Goal: Task Accomplishment & Management: Manage account settings

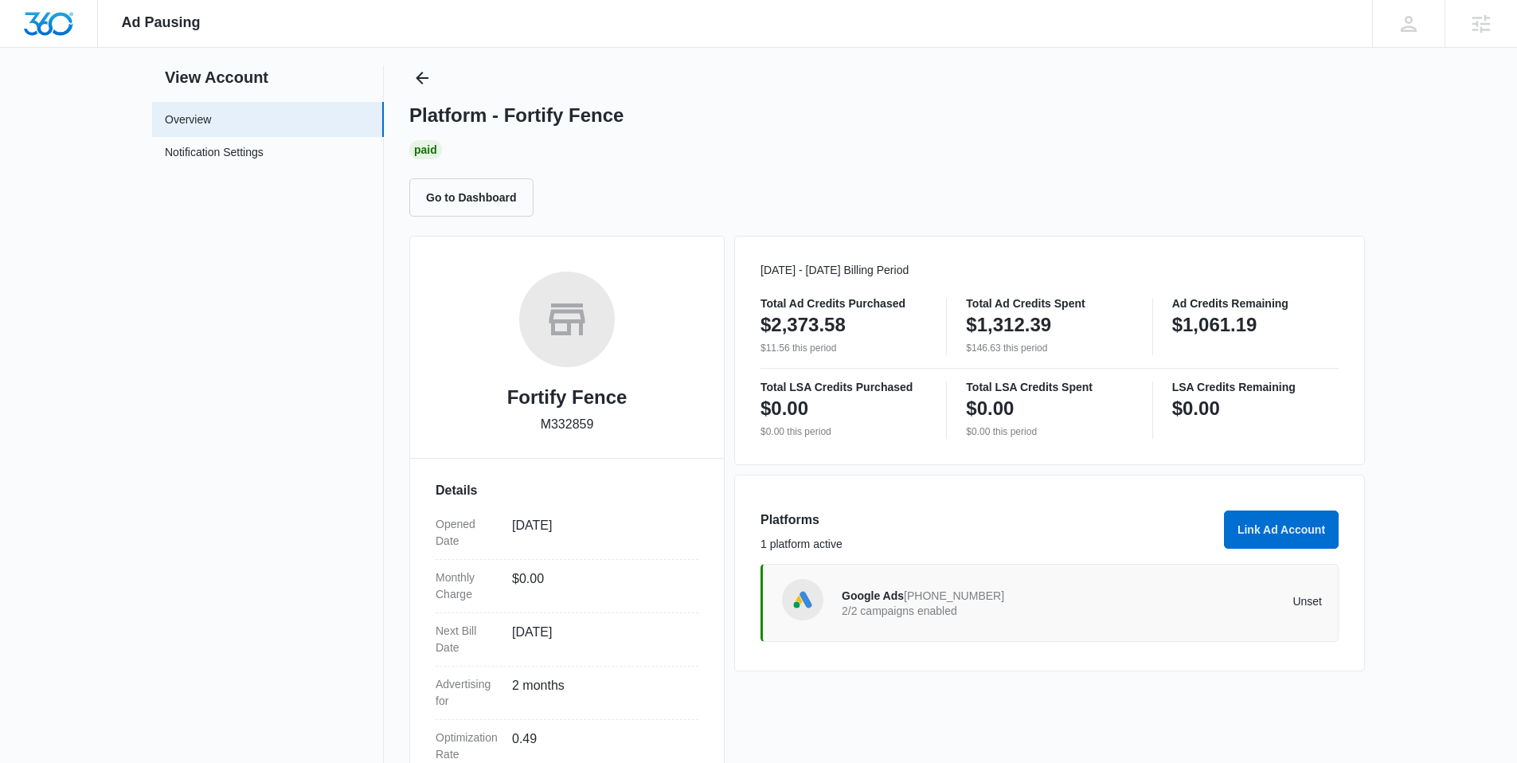
scroll to position [35, 0]
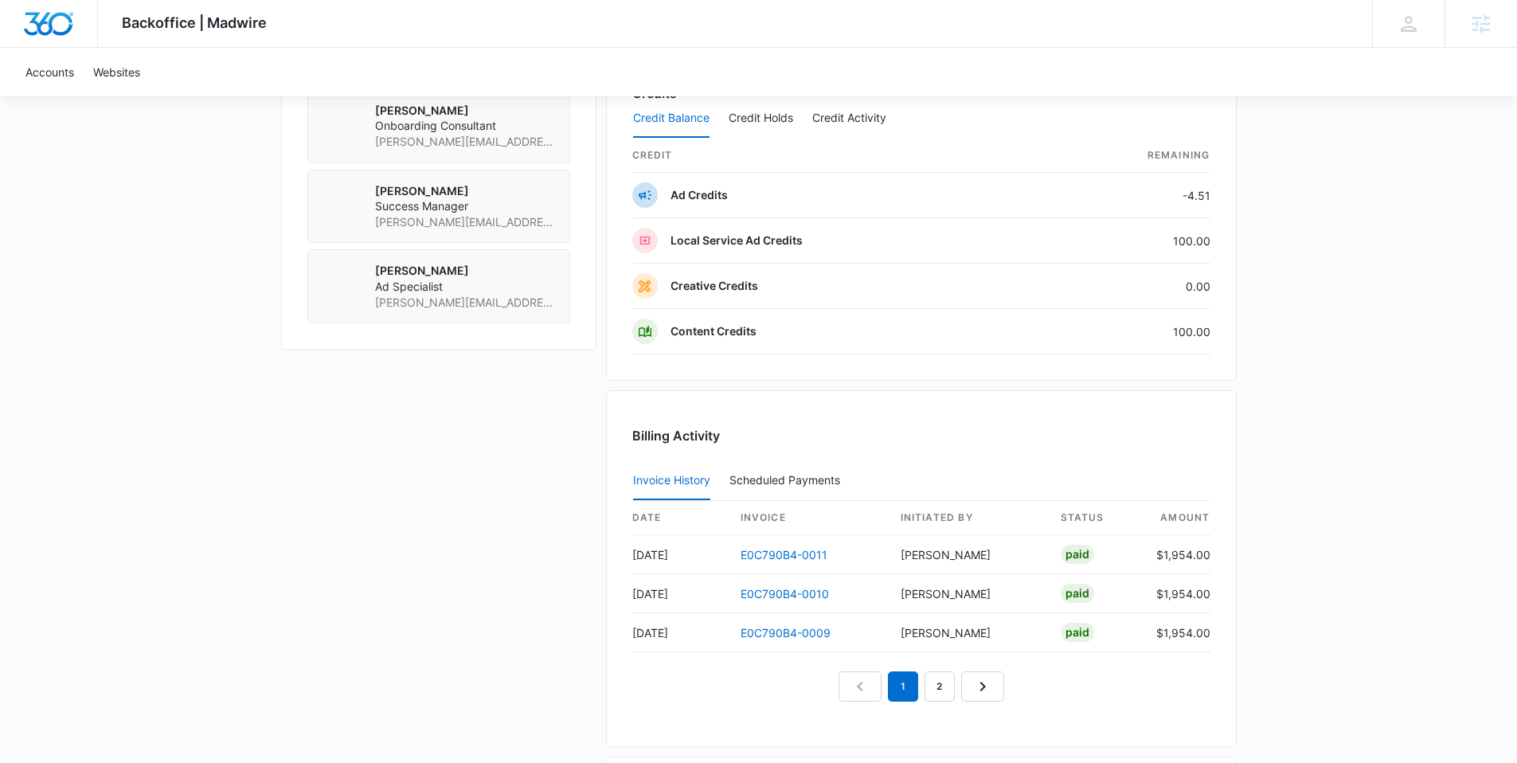
scroll to position [1390, 0]
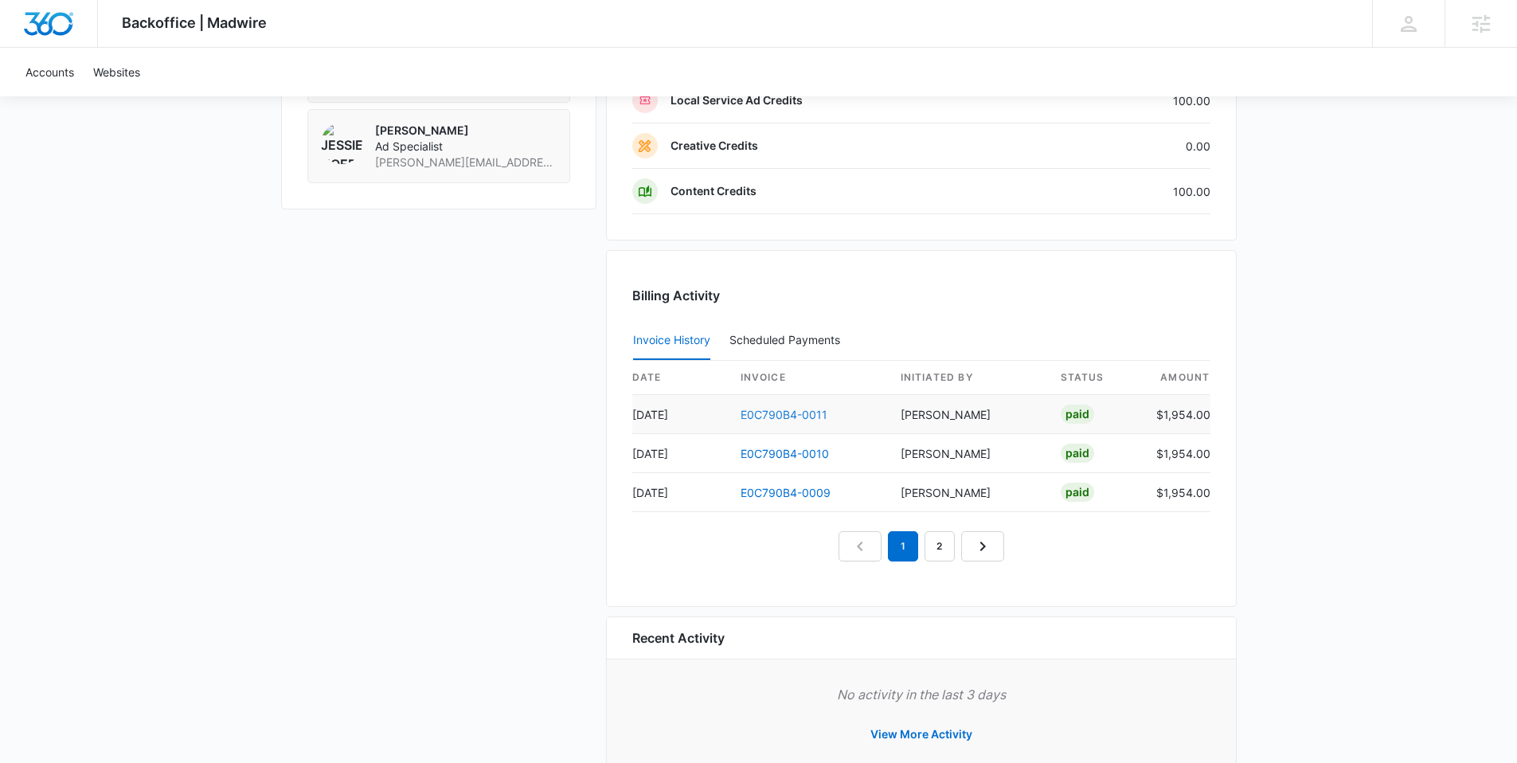
click at [766, 415] on link "E0C790B4-0011" at bounding box center [783, 415] width 87 height 14
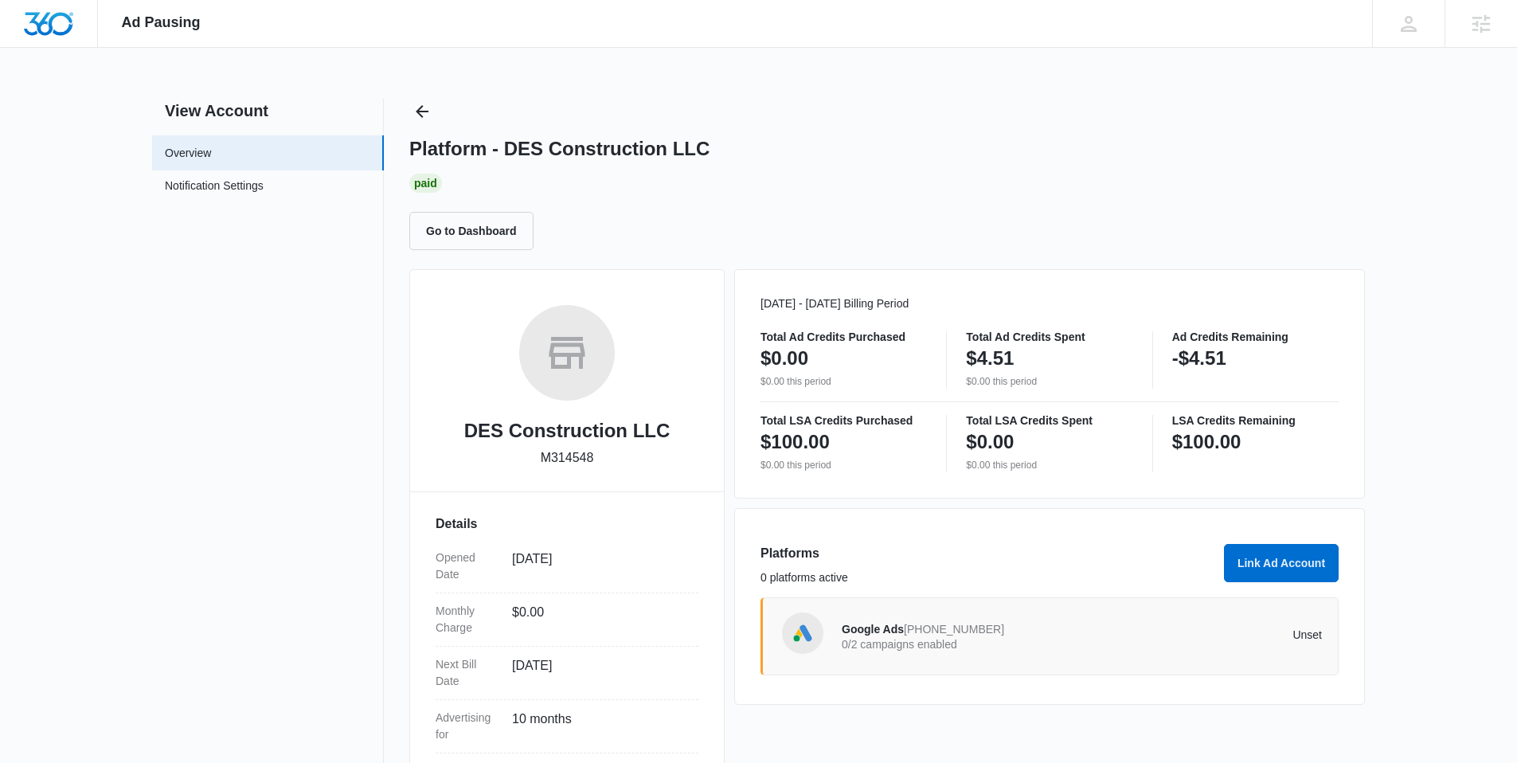
click at [932, 639] on p "0/2 campaigns enabled" at bounding box center [962, 644] width 240 height 11
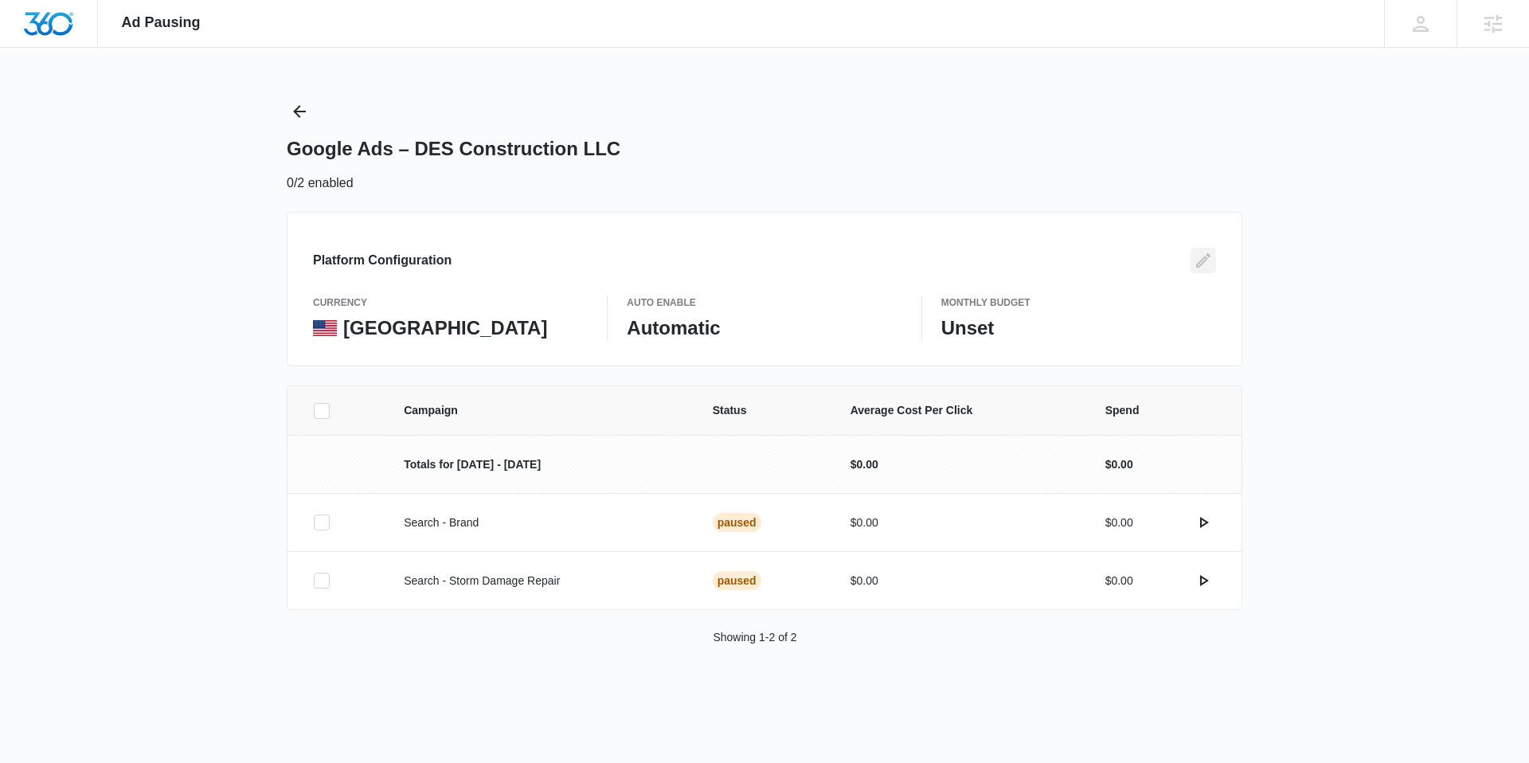
click at [1205, 257] on icon "Edit" at bounding box center [1203, 260] width 14 height 14
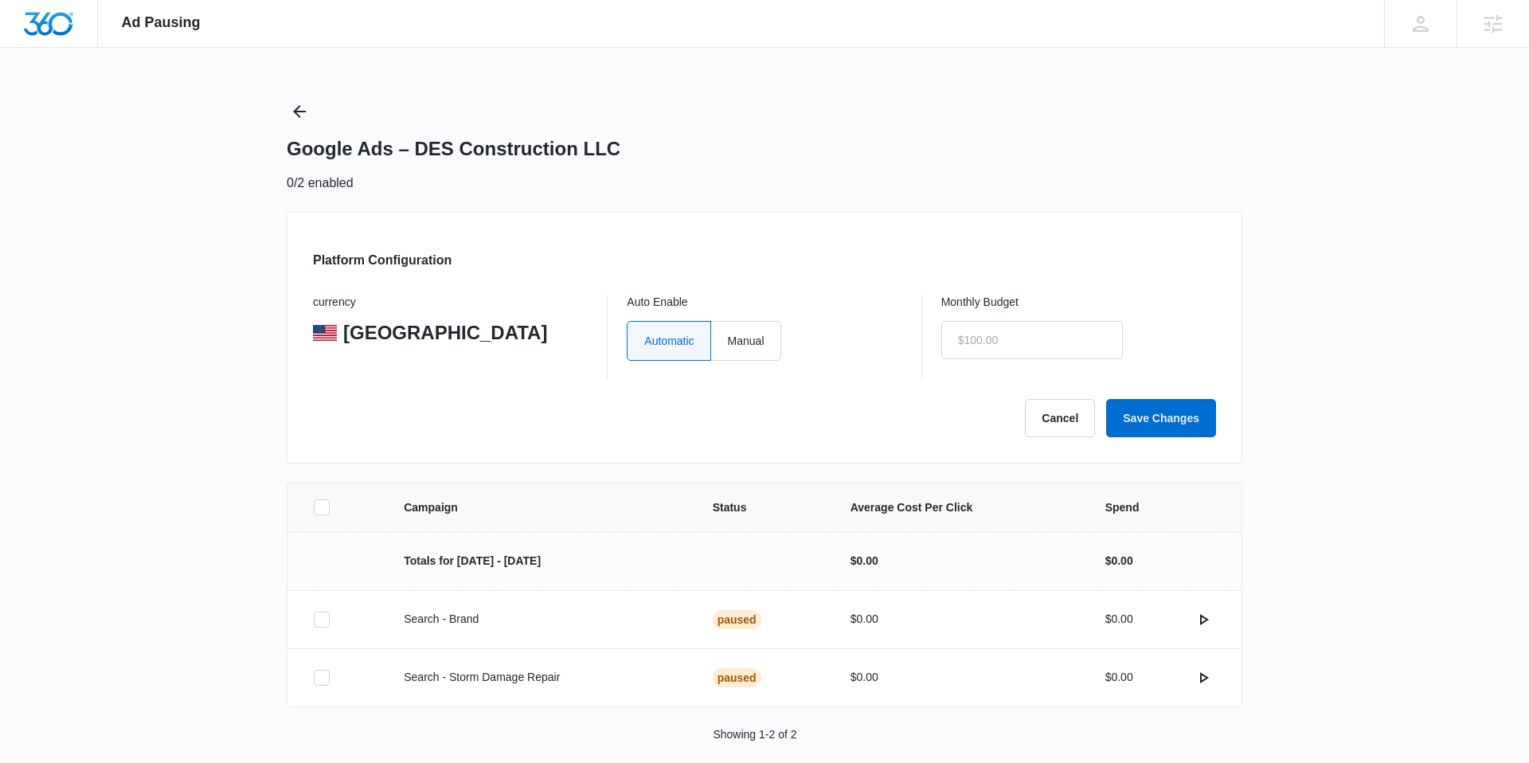
radio input "true"
click at [730, 332] on label "Manual" at bounding box center [740, 341] width 70 height 40
click at [721, 340] on input "Manual" at bounding box center [721, 340] width 1 height 1
radio input "true"
click at [957, 335] on input "text" at bounding box center [1026, 340] width 182 height 38
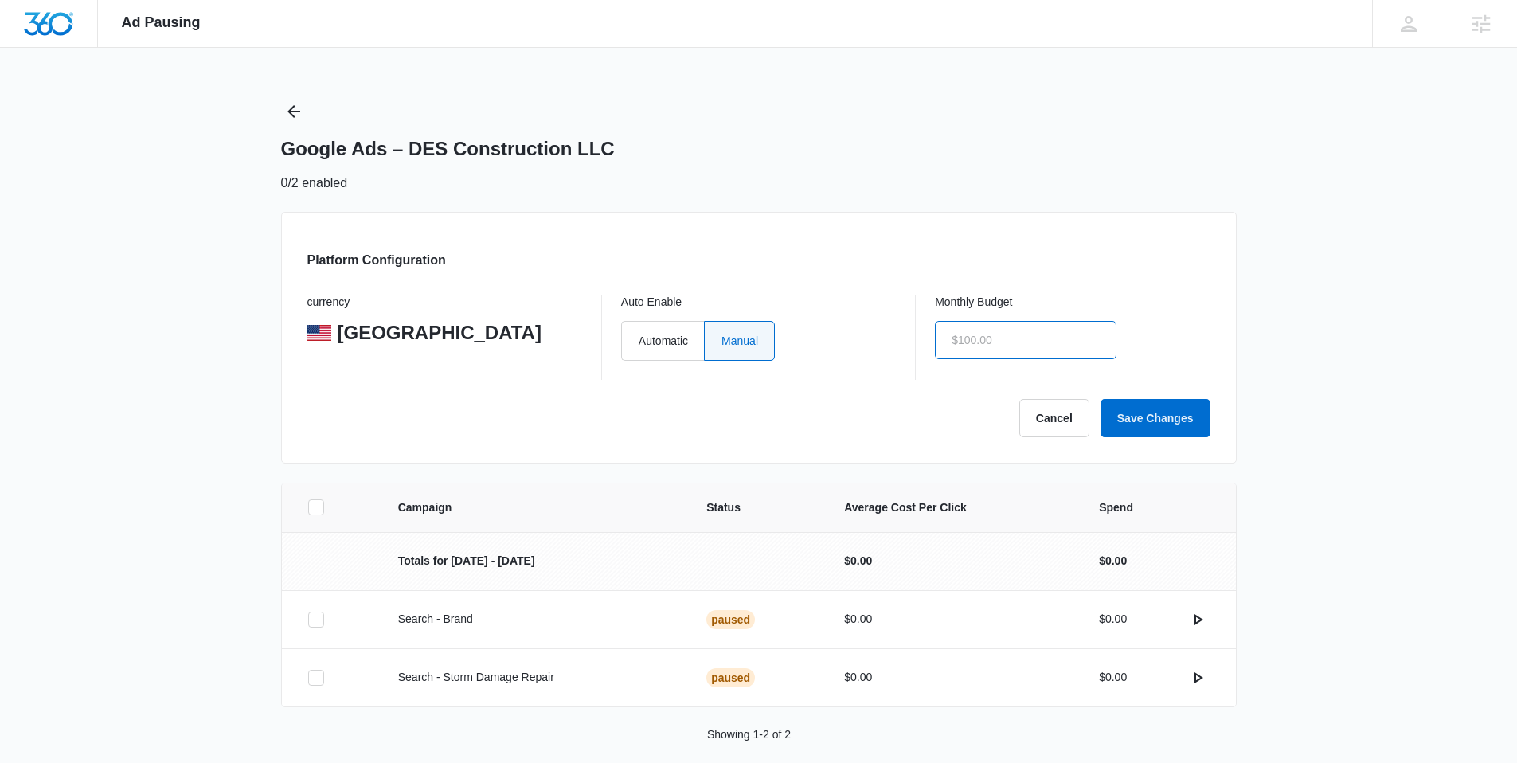
type input "$1.00"
click button "Save Changes" at bounding box center [1155, 418] width 110 height 38
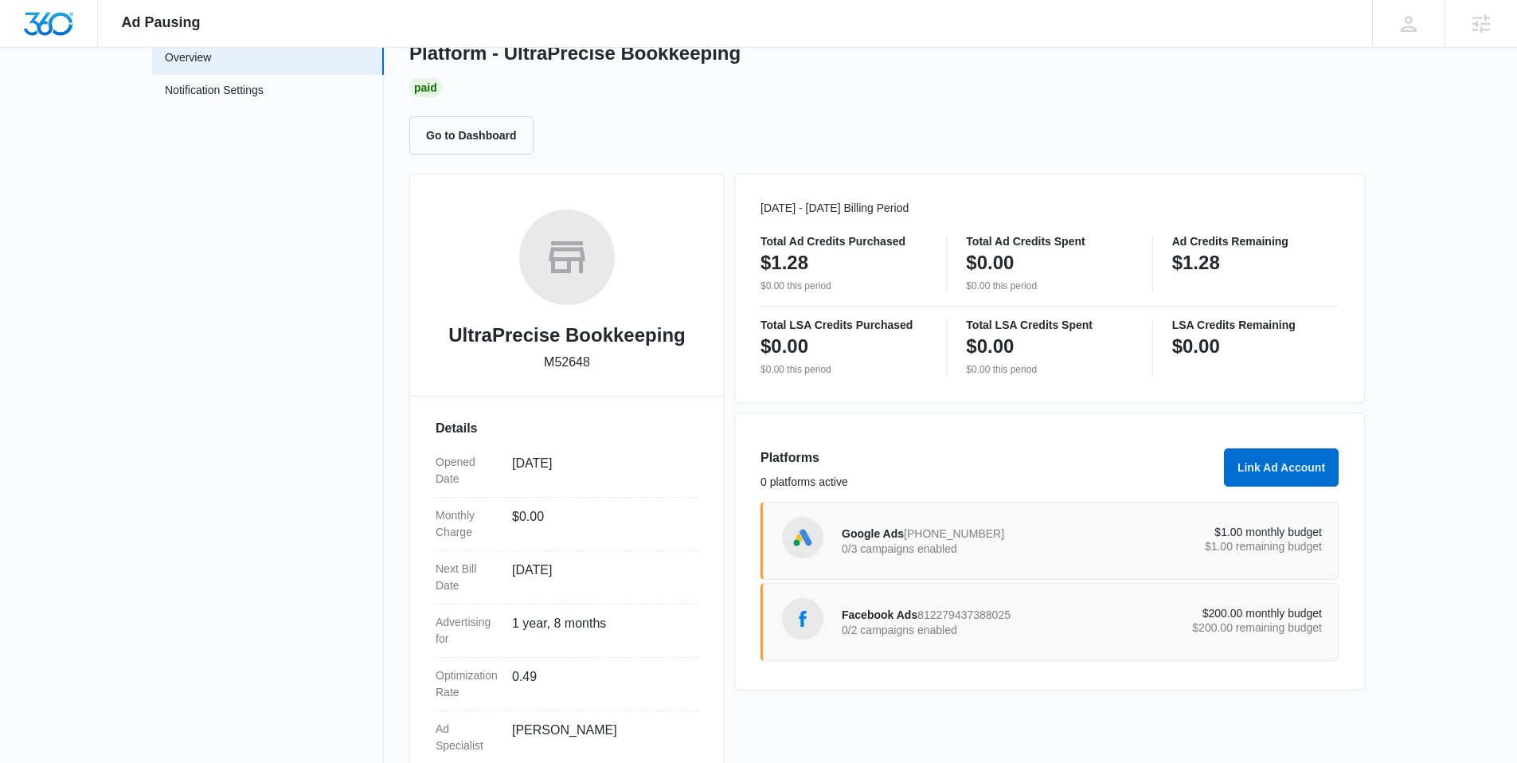
scroll to position [196, 0]
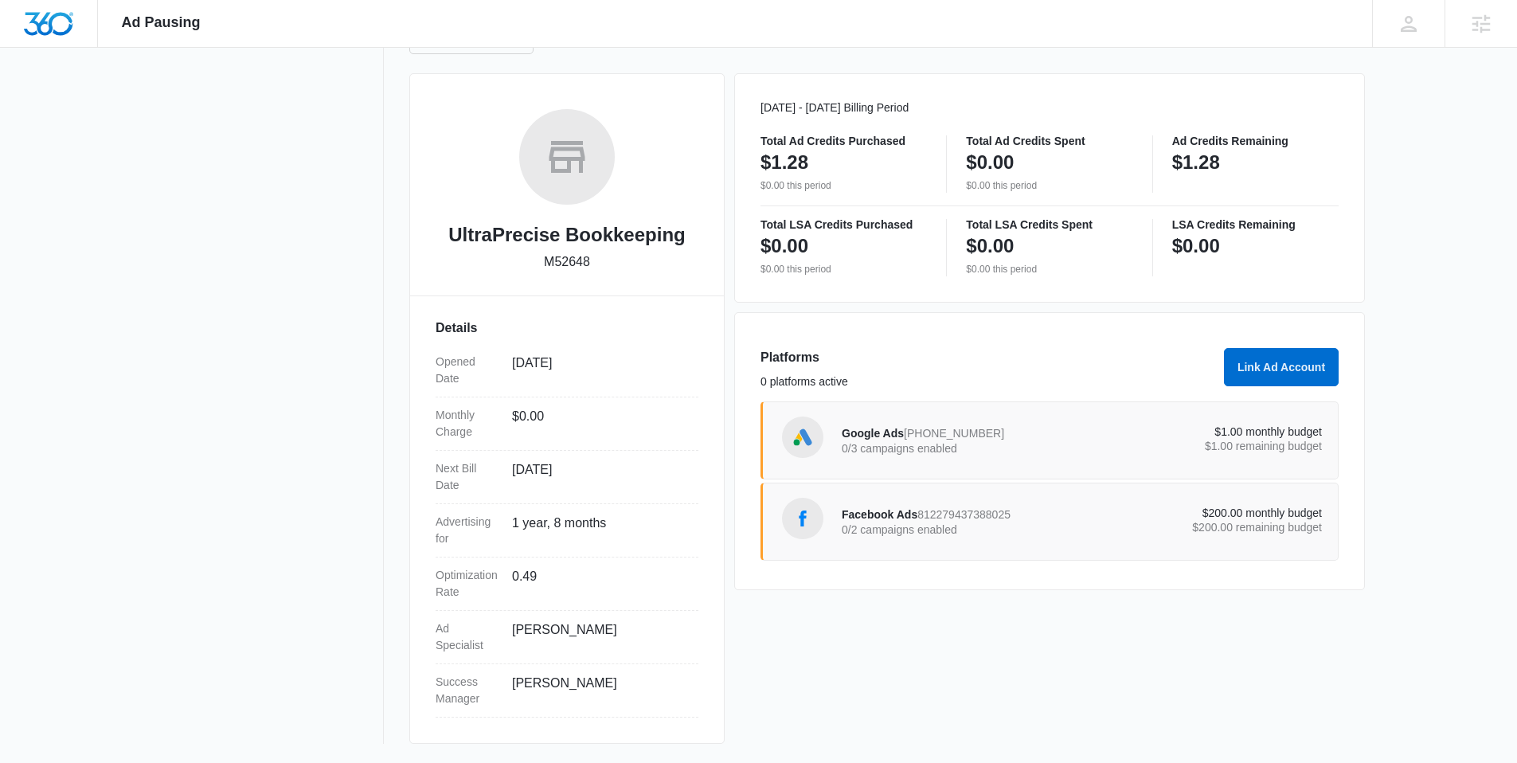
click at [993, 523] on div "Facebook Ads 812279437388025 0/2 campaigns enabled" at bounding box center [962, 521] width 240 height 33
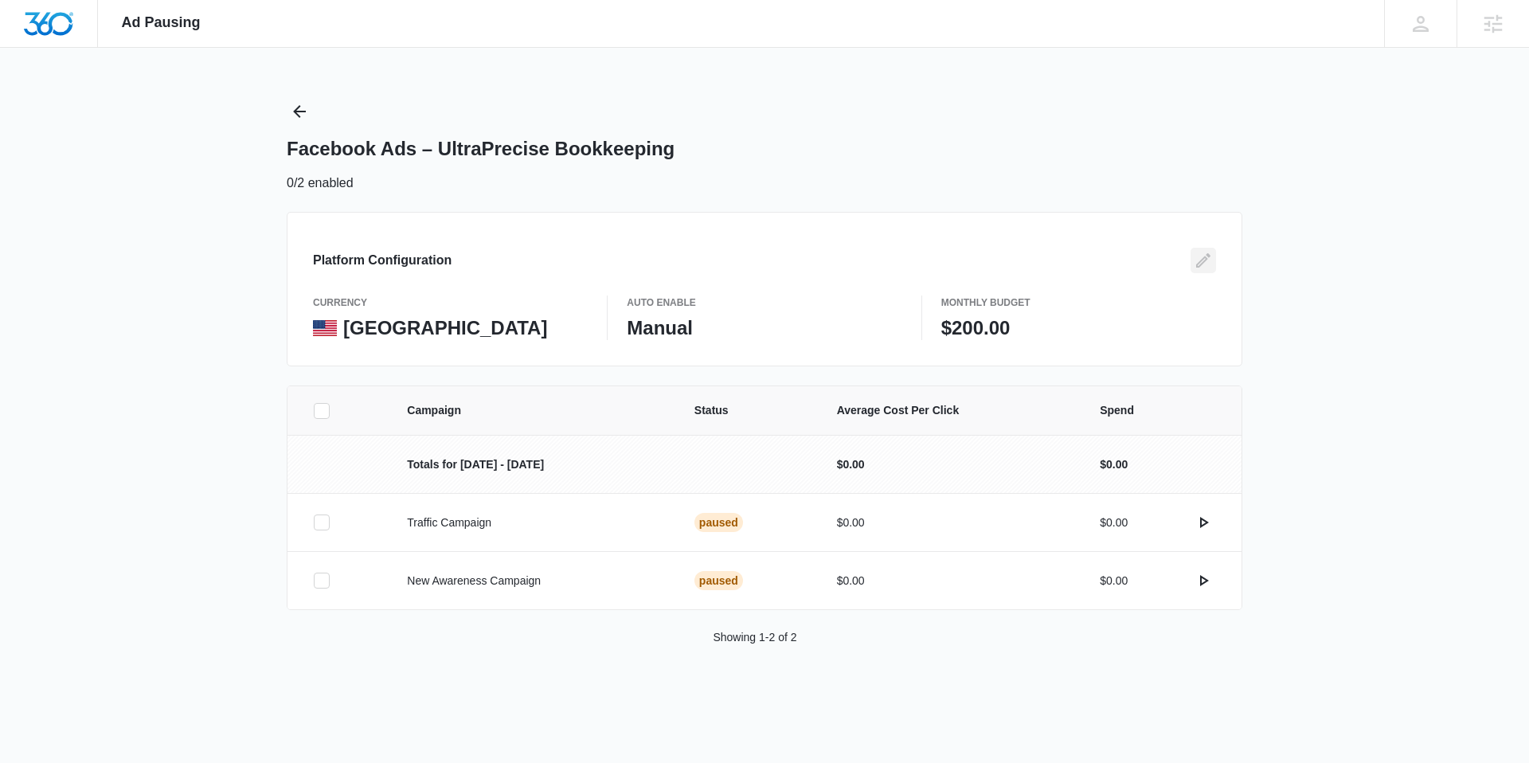
click at [1205, 254] on icon "Edit" at bounding box center [1203, 260] width 19 height 19
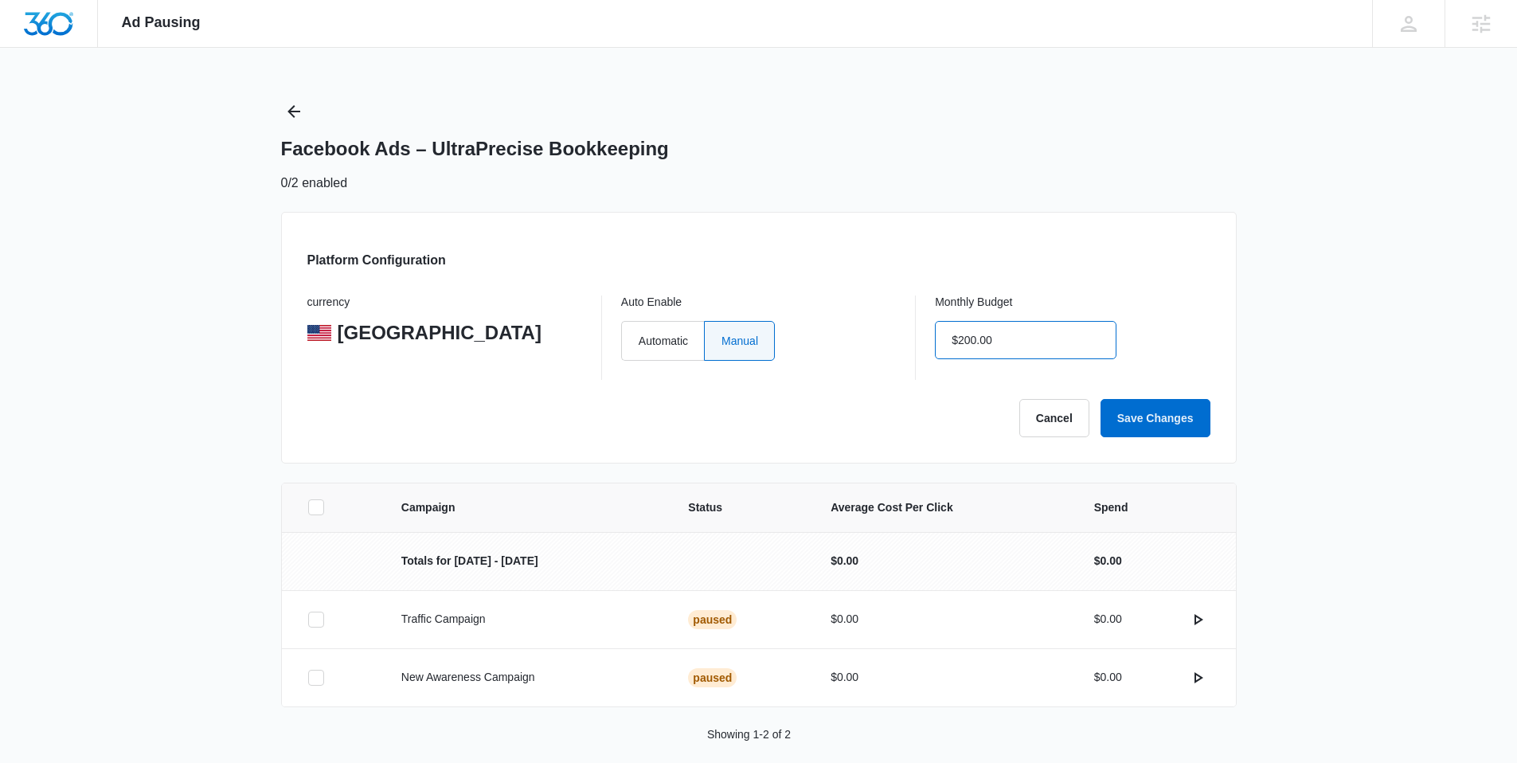
click at [1042, 338] on input "$200.00" at bounding box center [1026, 340] width 182 height 38
type input "$1.00"
click button "Save Changes" at bounding box center [1155, 418] width 110 height 38
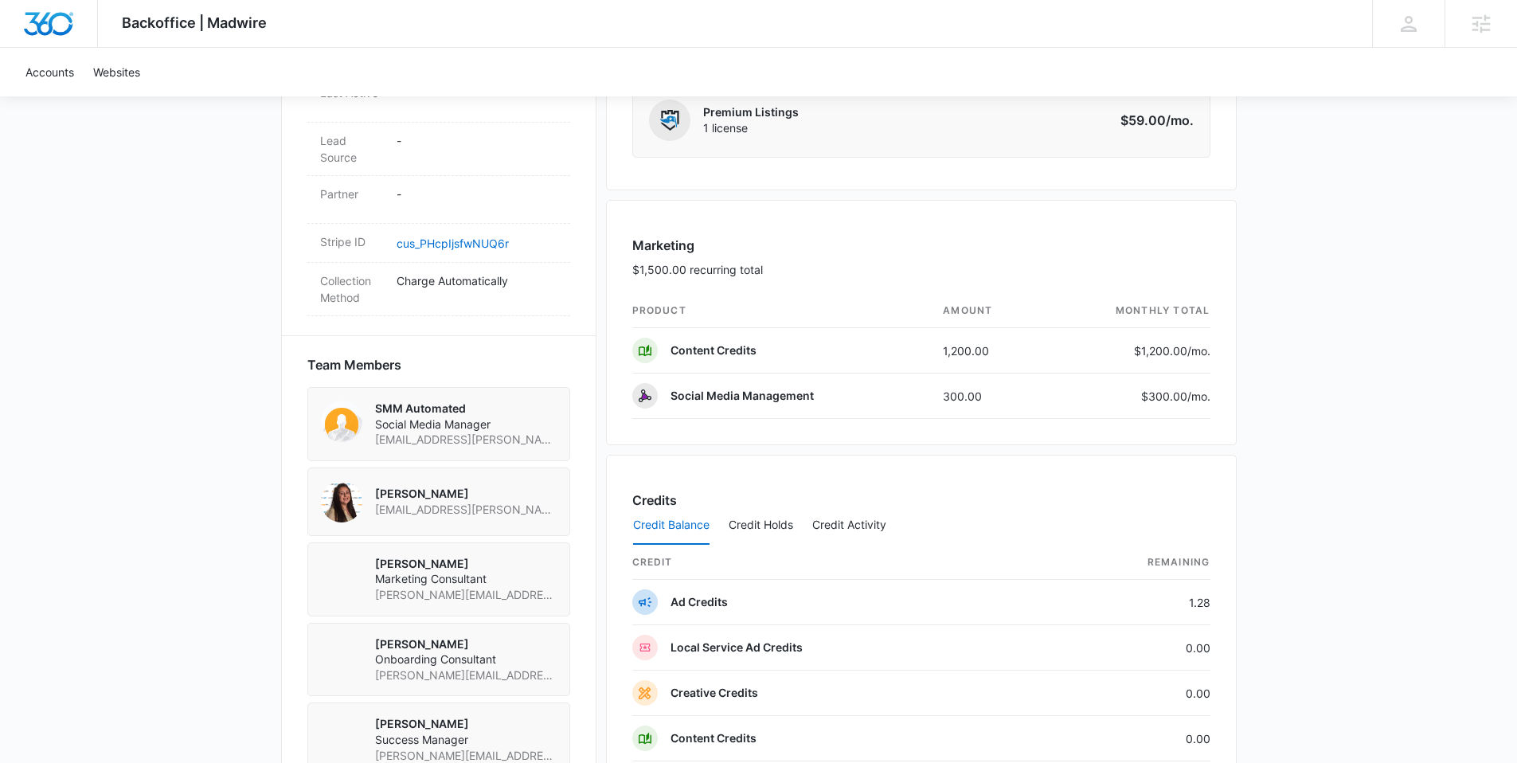
scroll to position [1403, 0]
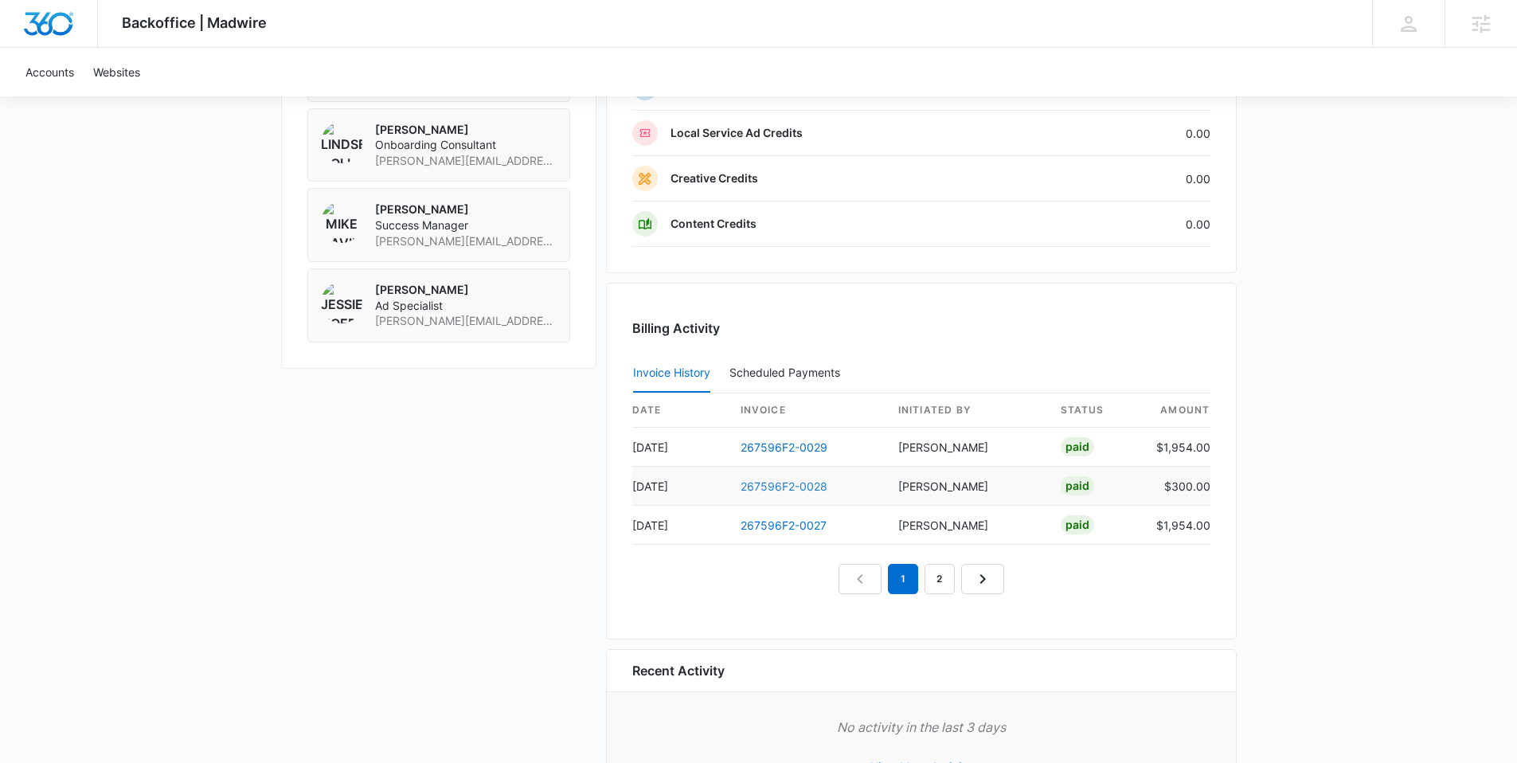
click at [783, 484] on link "267596F2-0028" at bounding box center [783, 486] width 87 height 14
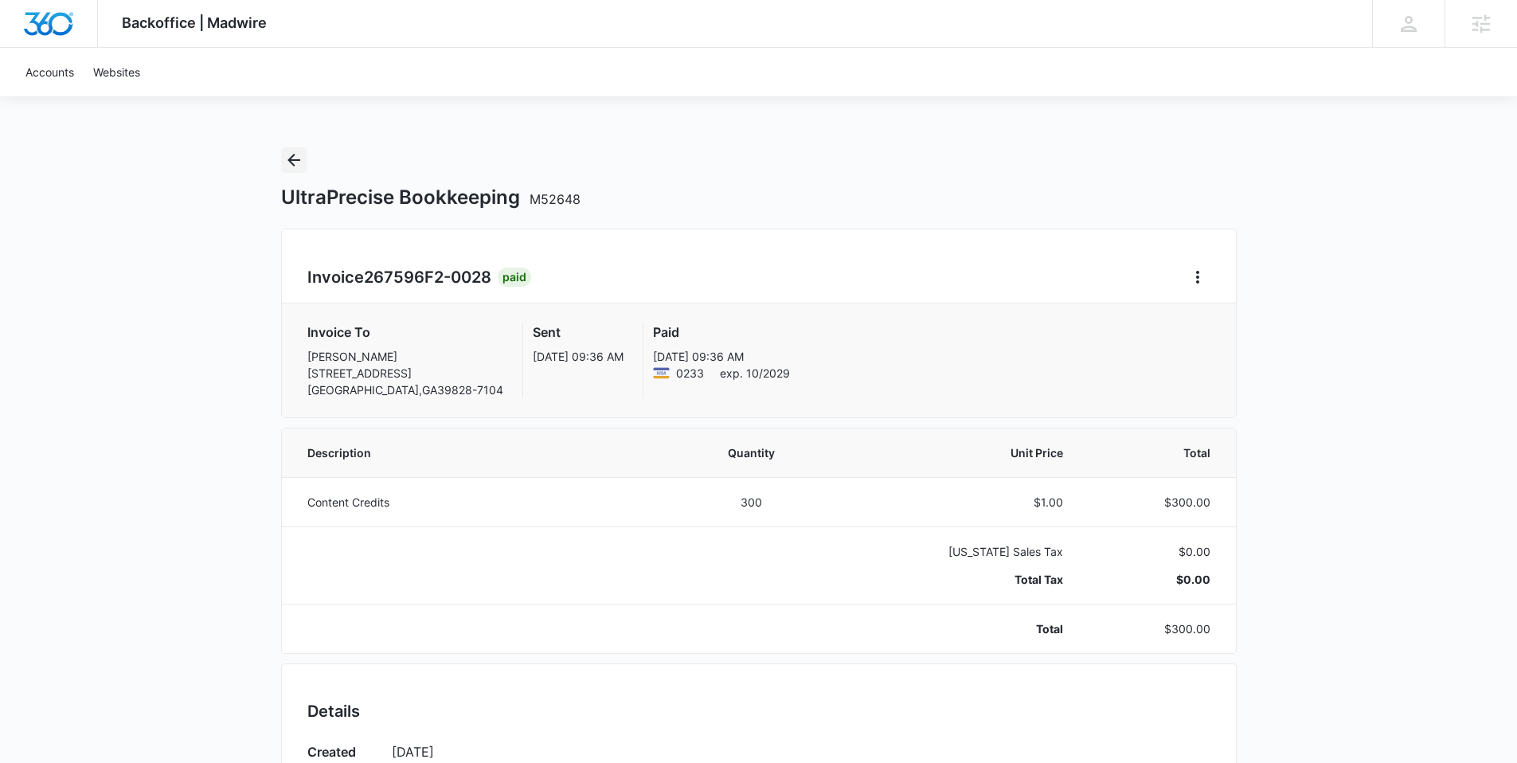
click at [299, 157] on icon "Back" at bounding box center [293, 159] width 19 height 19
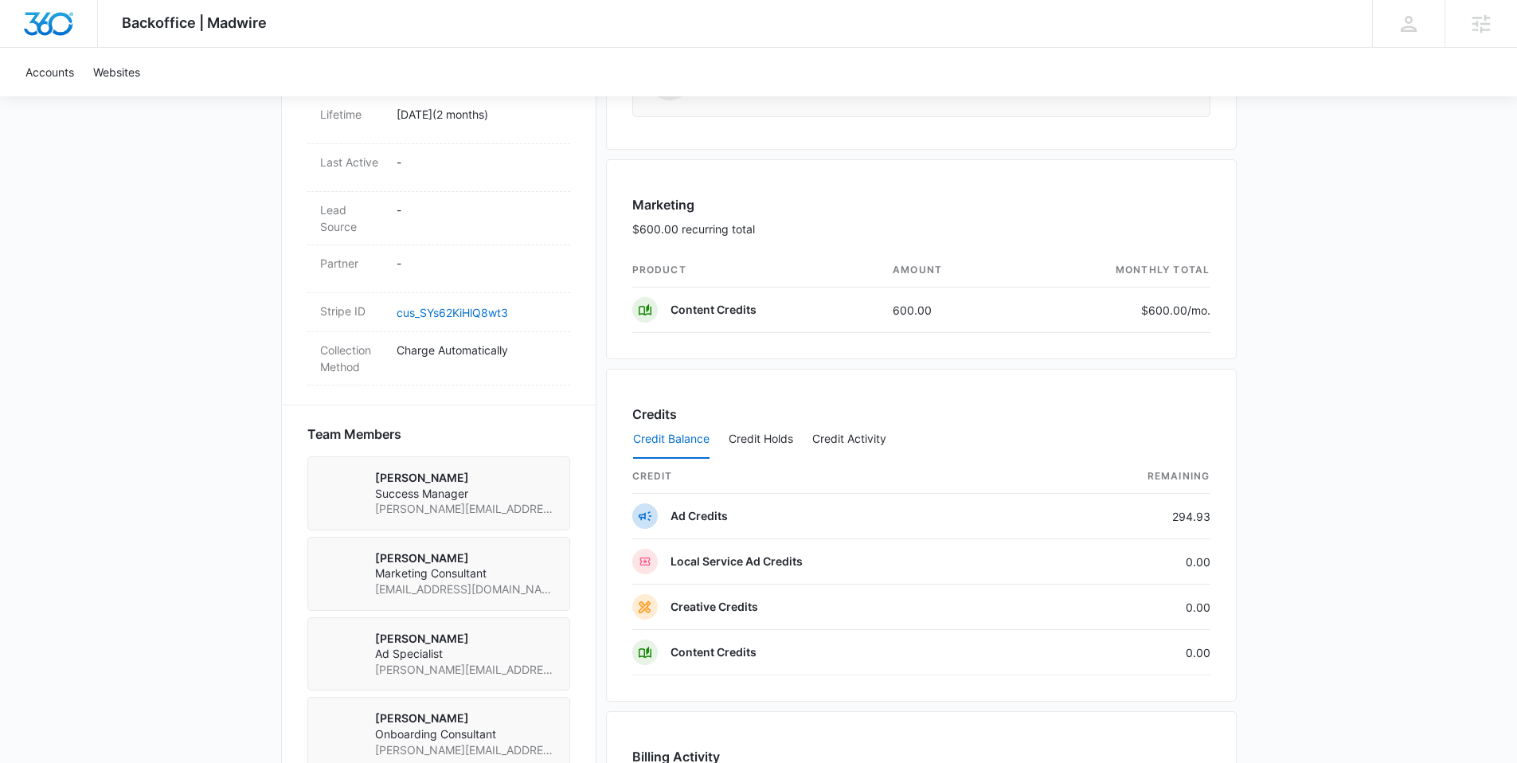
scroll to position [1168, 0]
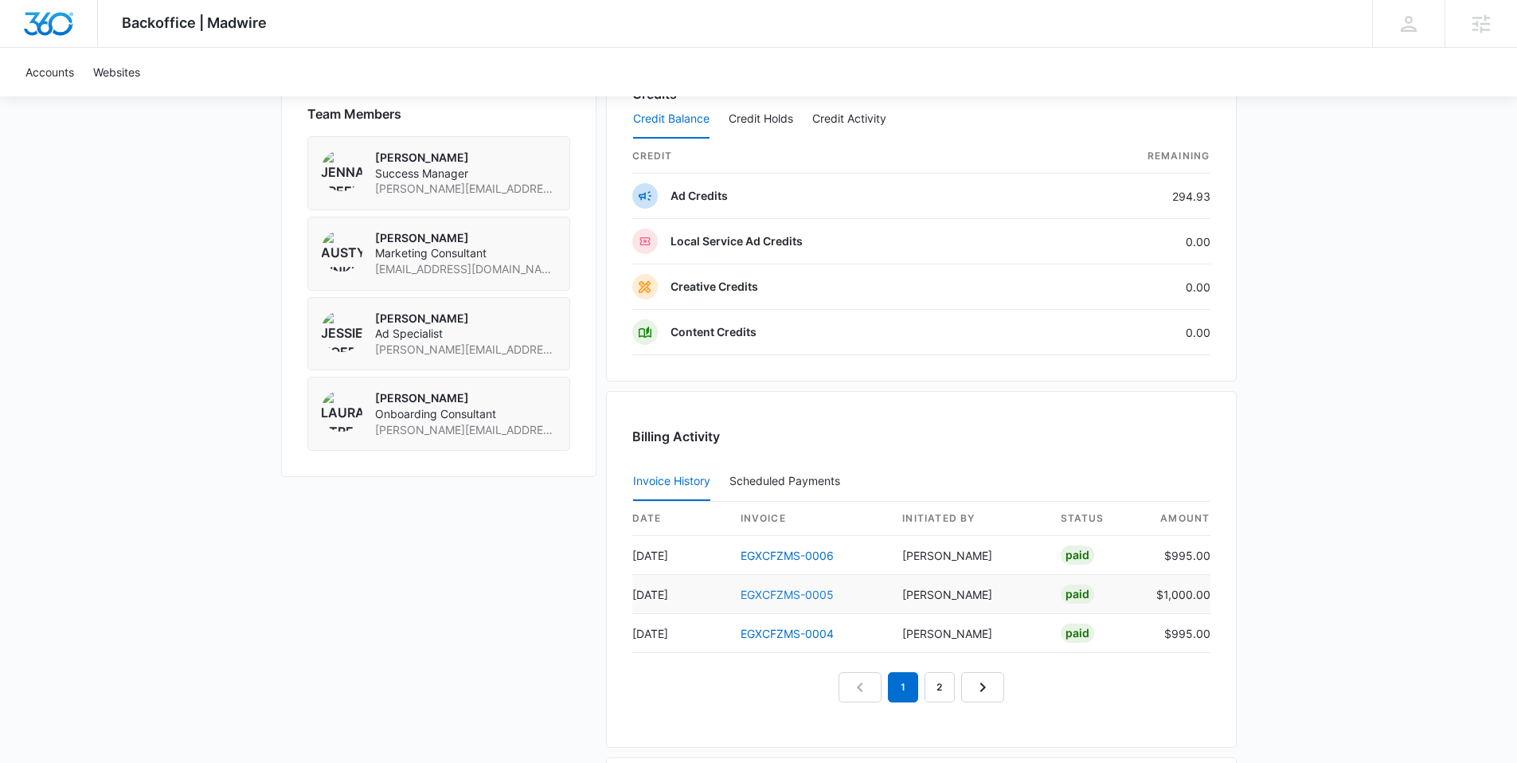
click at [776, 589] on link "EGXCFZMS-0005" at bounding box center [786, 595] width 93 height 14
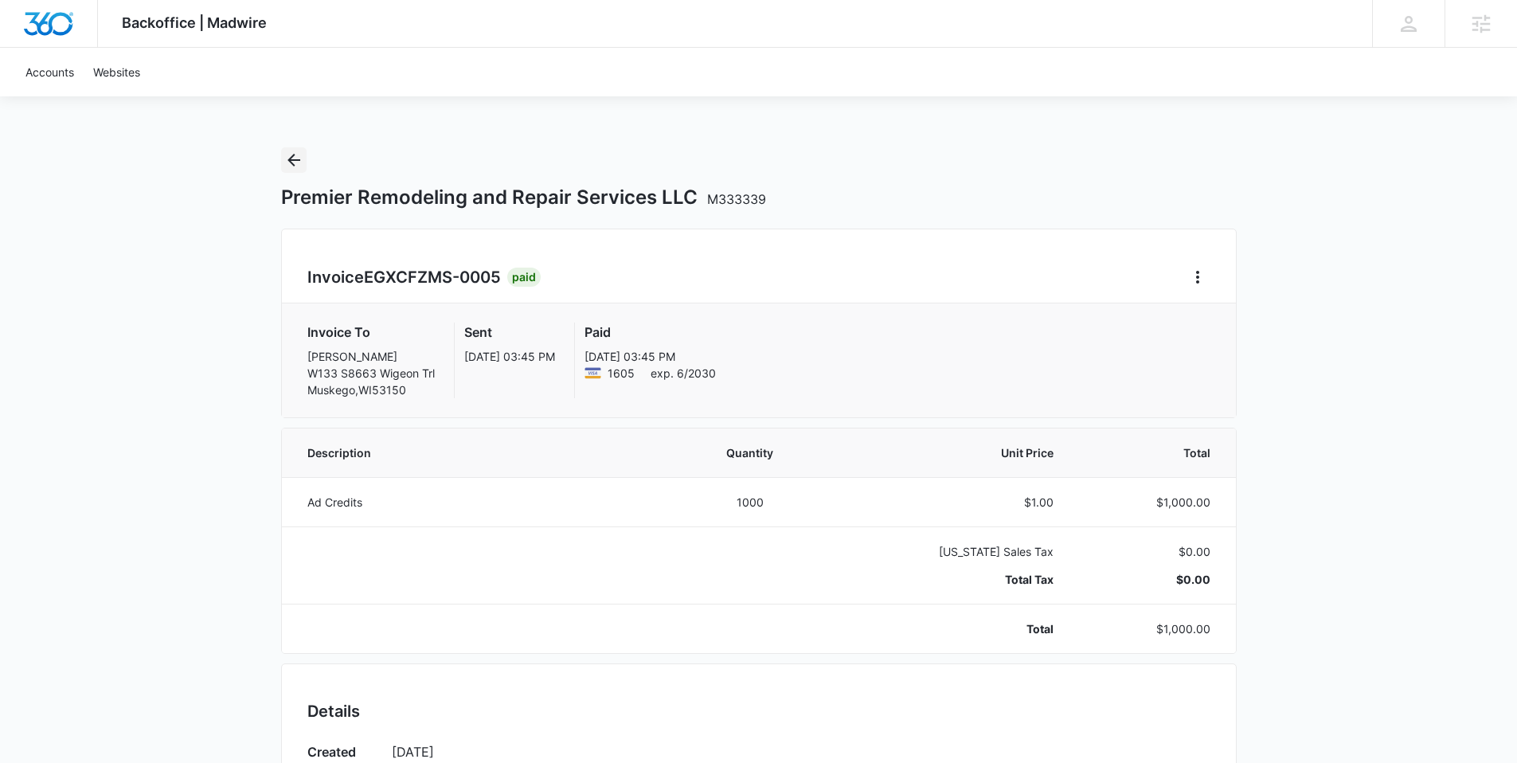
click at [291, 158] on icon "Back" at bounding box center [293, 159] width 19 height 19
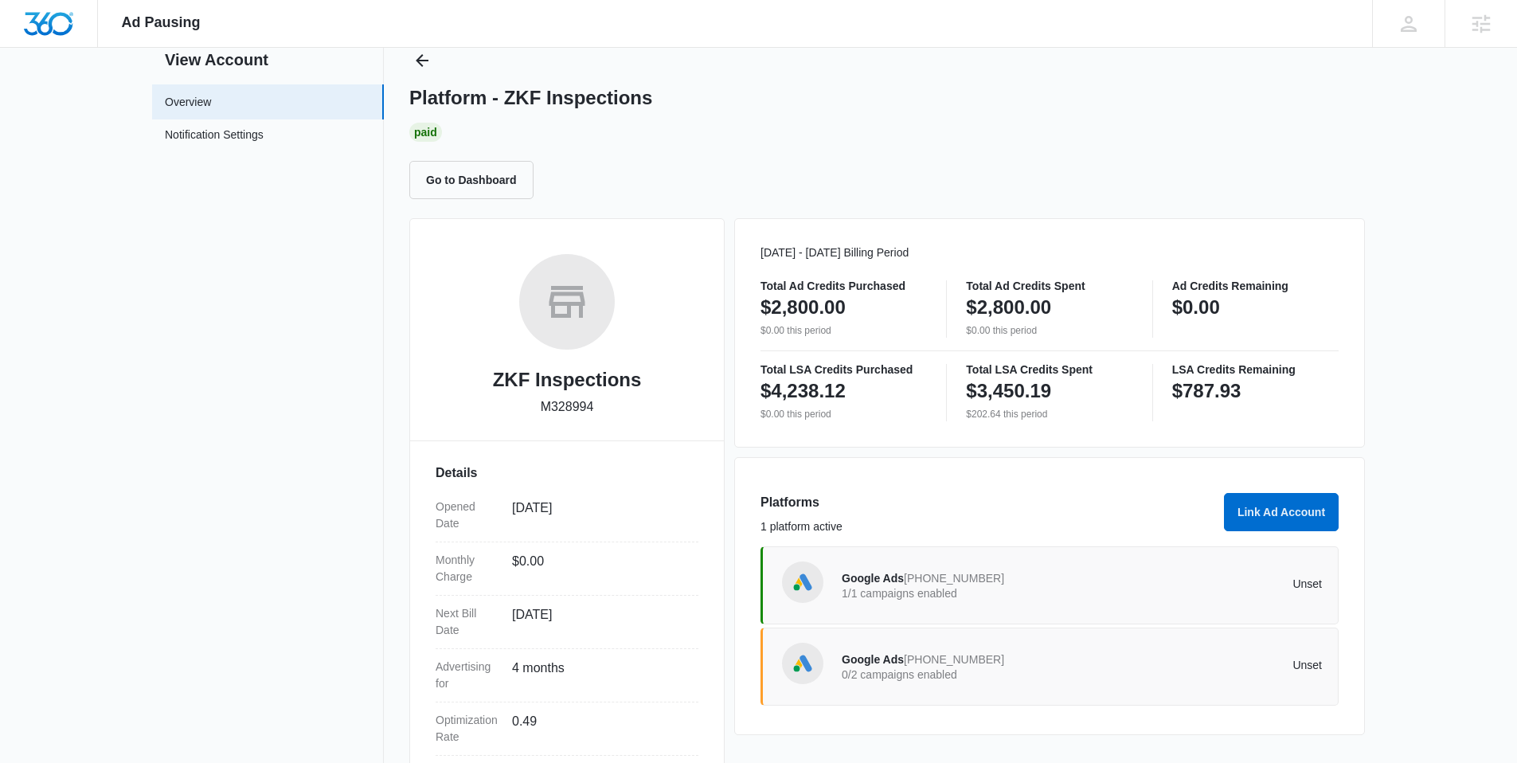
scroll to position [171, 0]
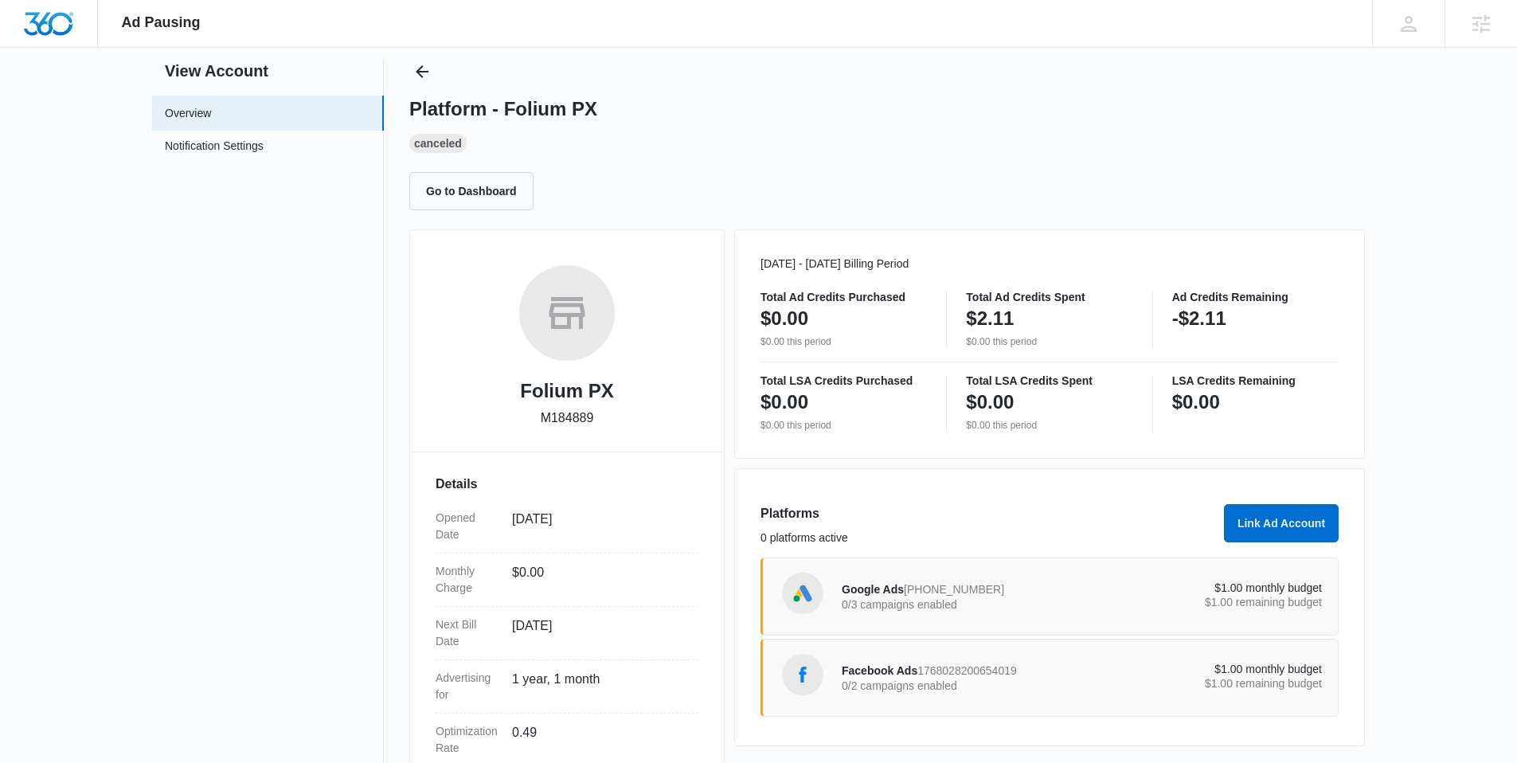
scroll to position [52, 0]
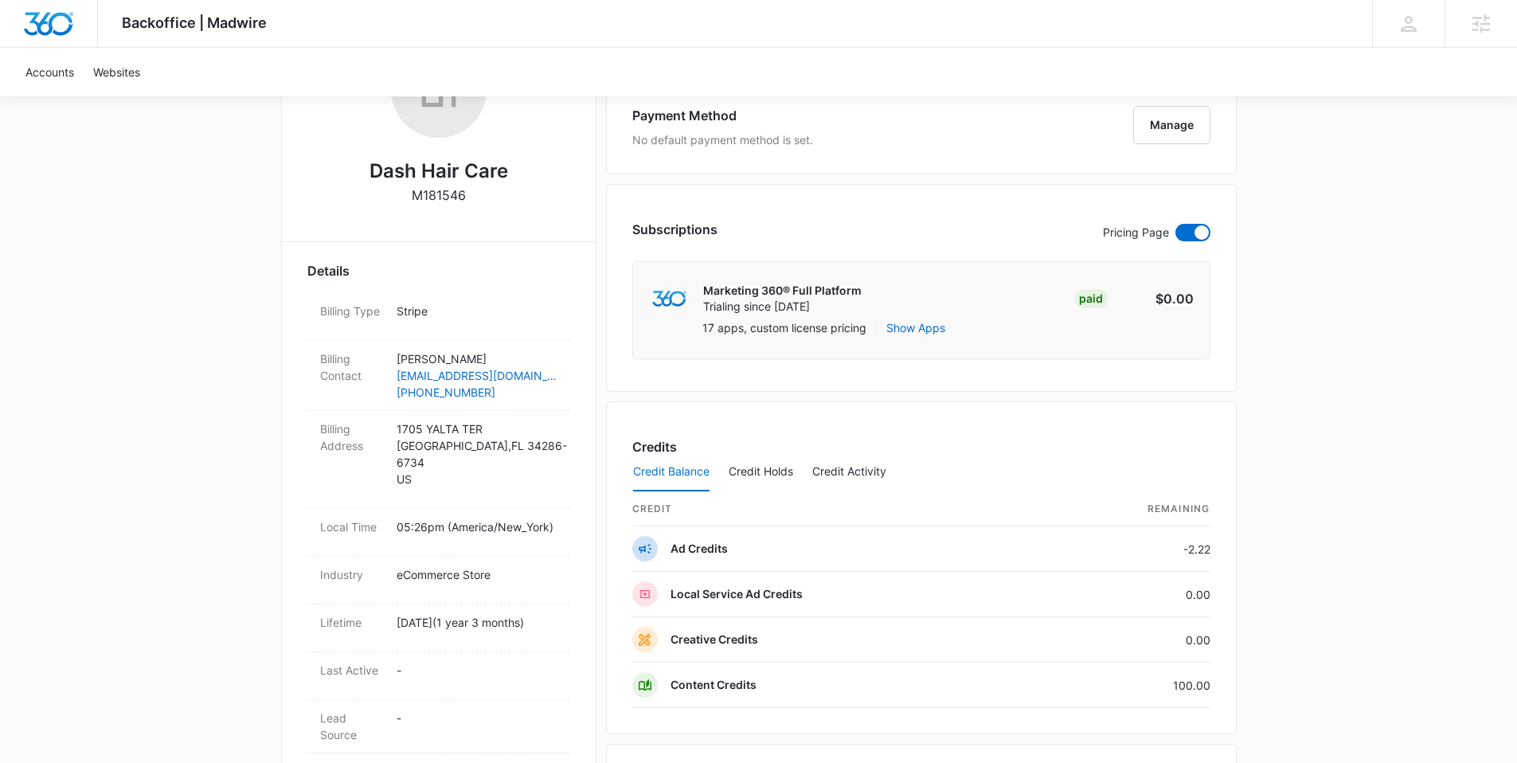
scroll to position [912, 0]
